Goal: Task Accomplishment & Management: Use online tool/utility

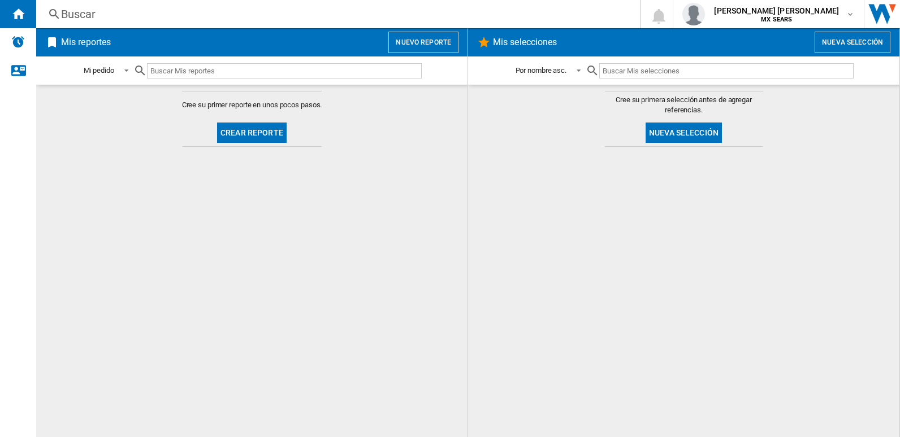
click at [254, 132] on button "Crear reporte" at bounding box center [252, 133] width 70 height 20
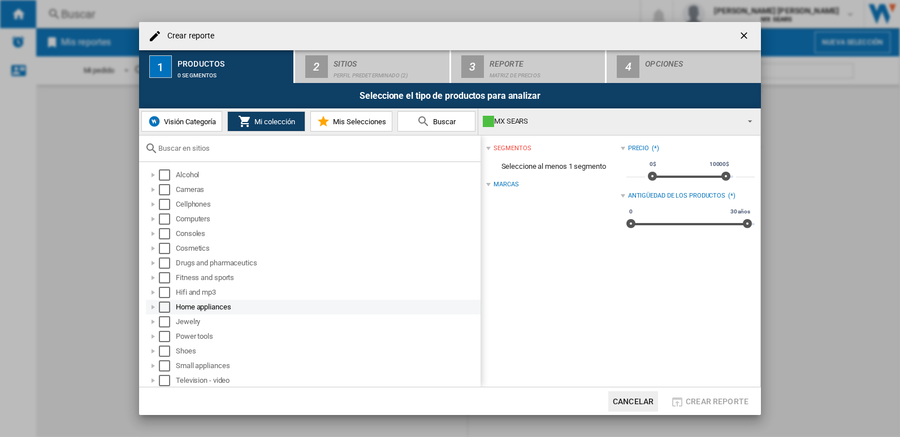
click at [153, 307] on div at bounding box center [152, 307] width 11 height 11
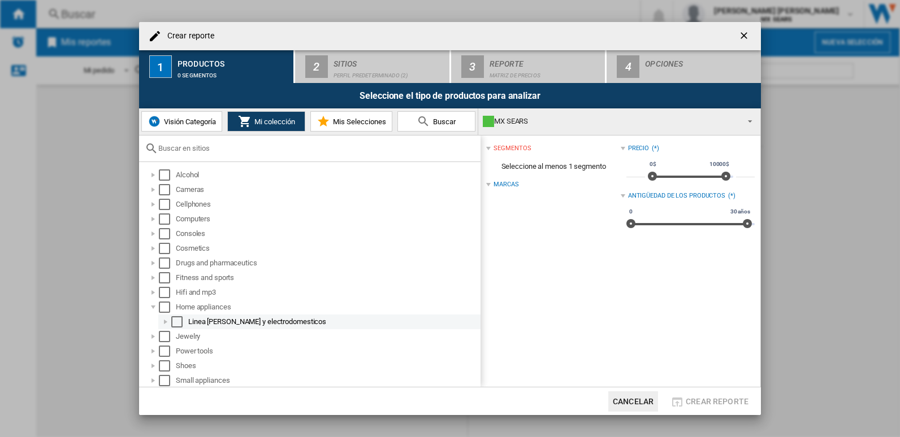
click at [168, 320] on div at bounding box center [165, 321] width 11 height 11
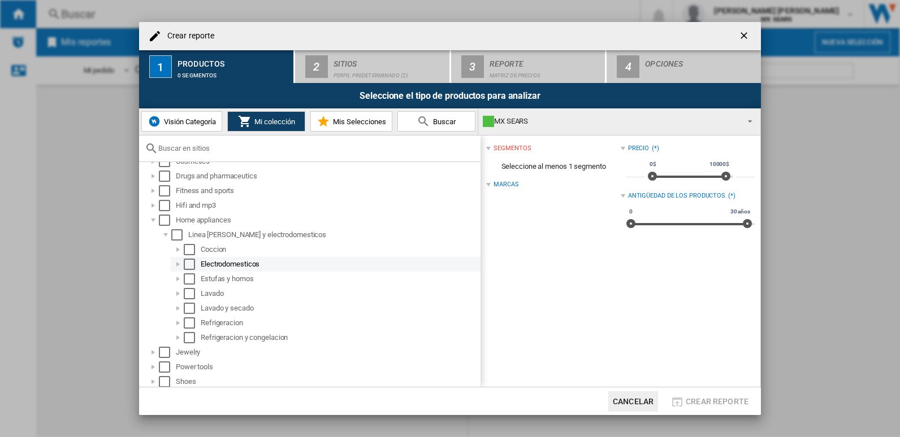
scroll to position [113, 0]
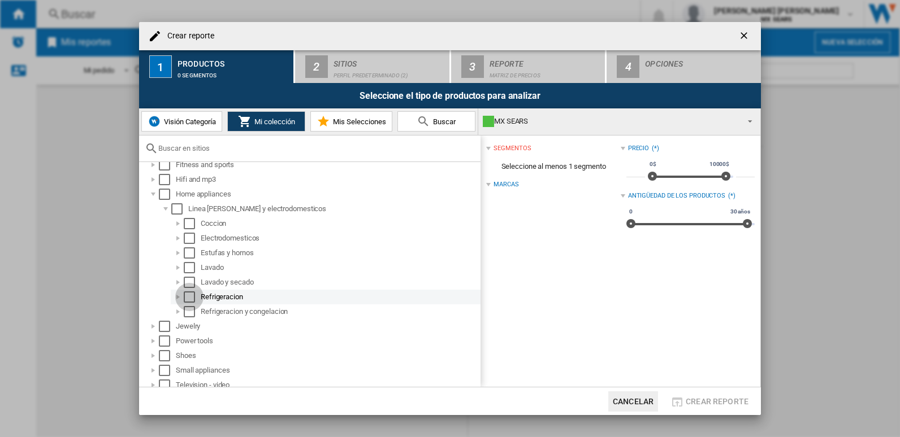
click at [189, 297] on div "Select" at bounding box center [189, 297] width 11 height 11
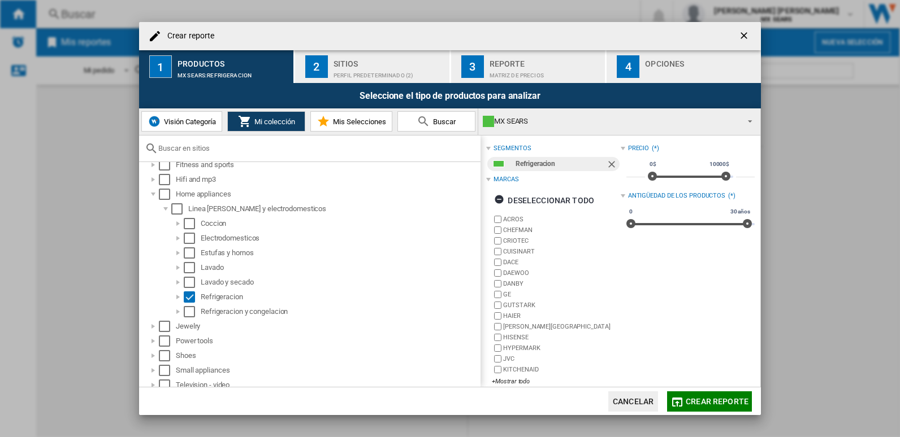
click at [727, 400] on span "Crear reporte" at bounding box center [716, 401] width 63 height 9
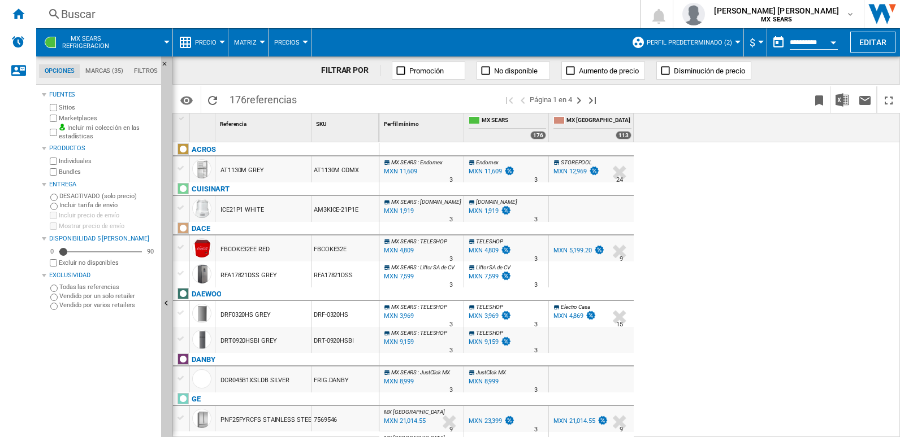
click at [79, 116] on label "Marketplaces" at bounding box center [108, 118] width 98 height 8
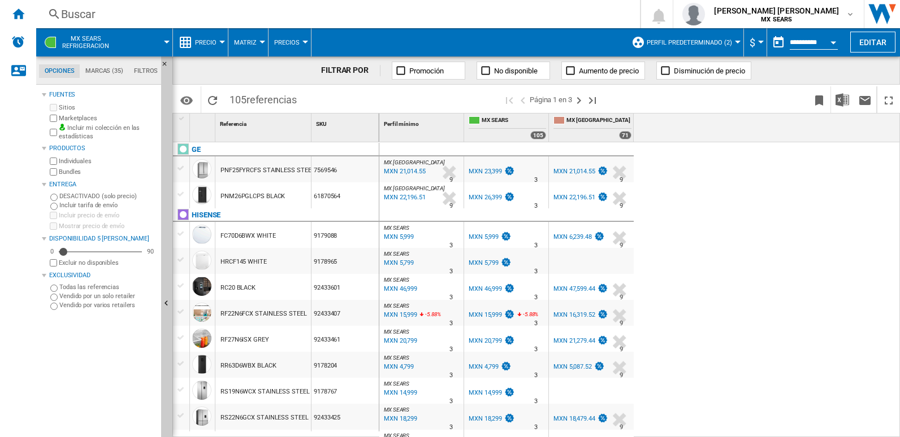
click at [758, 39] on md-menu "$ Argentin Peso Australian Dollar balboa Bolivia [GEOGRAPHIC_DATA] Bulgarian le…" at bounding box center [755, 42] width 23 height 28
click at [752, 42] on span "$" at bounding box center [752, 43] width 6 height 12
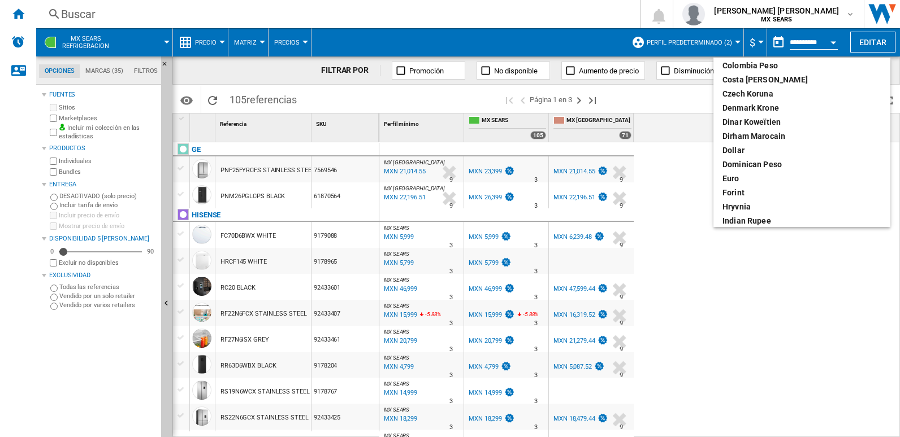
scroll to position [226, 0]
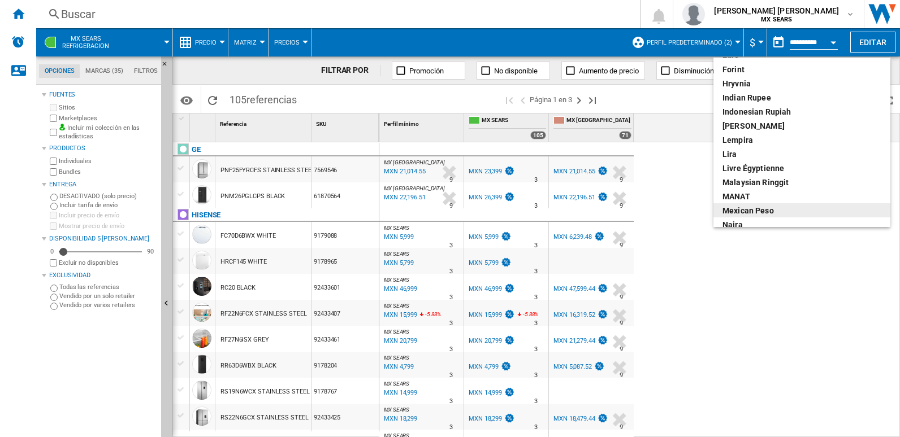
click at [780, 208] on div "Mexican peso" at bounding box center [801, 210] width 159 height 11
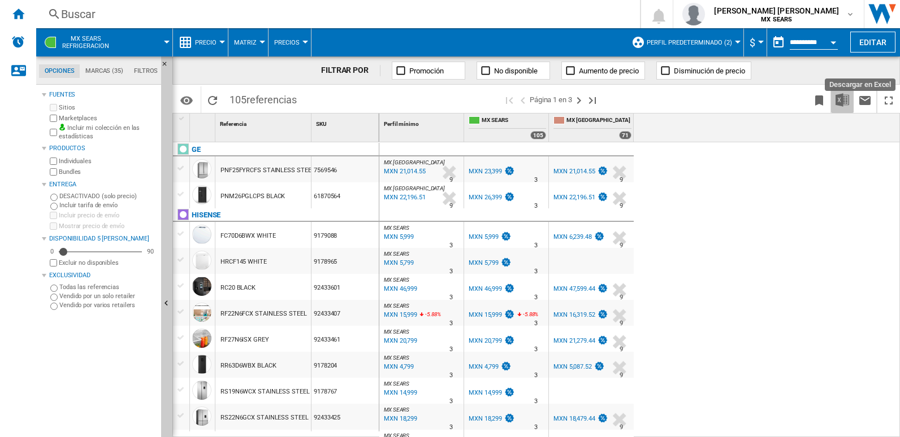
click at [841, 99] on img "Descargar en Excel" at bounding box center [842, 100] width 14 height 14
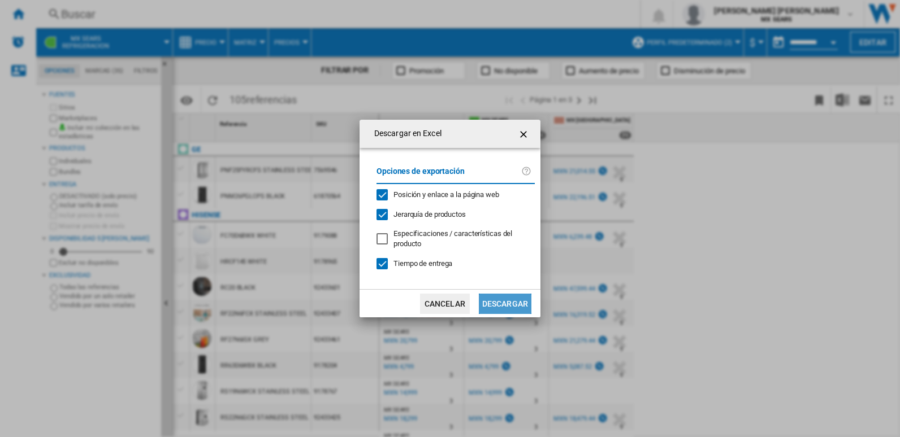
click at [506, 302] on button "Descargar" at bounding box center [505, 304] width 53 height 20
